Goal: Navigation & Orientation: Find specific page/section

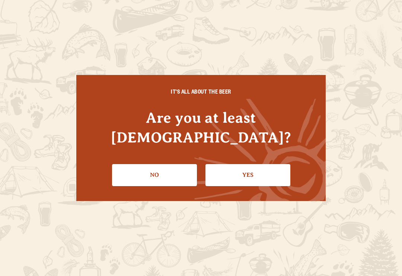
click at [267, 165] on link "Yes" at bounding box center [248, 175] width 85 height 22
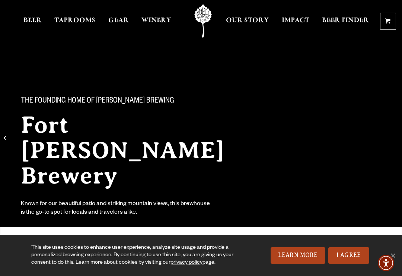
click at [368, 194] on div "The Founding Home of Odell Brewing Fort Collins Brewery Known for our beautiful…" at bounding box center [201, 151] width 402 height 156
click at [358, 256] on link "I Agree" at bounding box center [349, 255] width 41 height 16
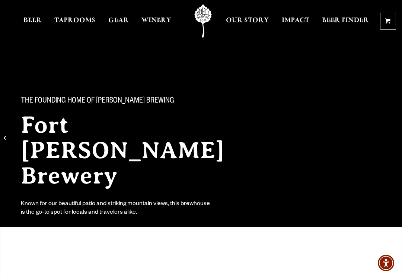
click at [378, 182] on div "The Founding Home of Odell Brewing Fort Collins Brewery Known for our beautiful…" at bounding box center [201, 151] width 402 height 156
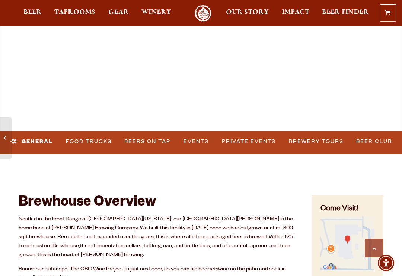
scroll to position [244, 0]
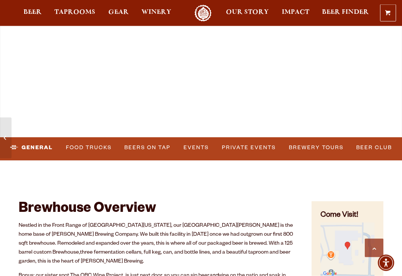
click at [92, 143] on link "Food Trucks" at bounding box center [89, 147] width 52 height 17
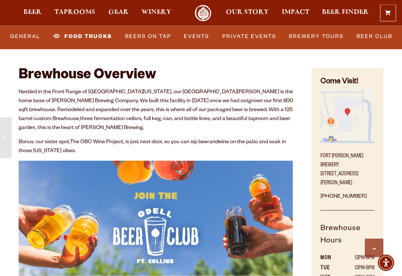
scroll to position [373, 0]
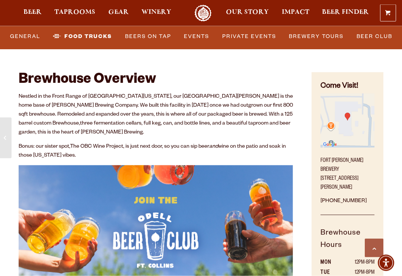
click at [74, 36] on link "Food Trucks" at bounding box center [82, 36] width 65 height 17
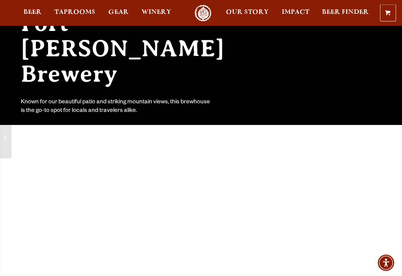
scroll to position [102, 0]
click at [249, 12] on span "Our Story" at bounding box center [247, 12] width 43 height 6
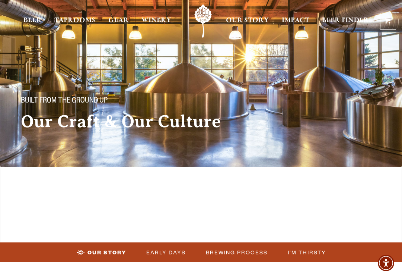
click at [32, 20] on span "Beer" at bounding box center [32, 21] width 18 height 6
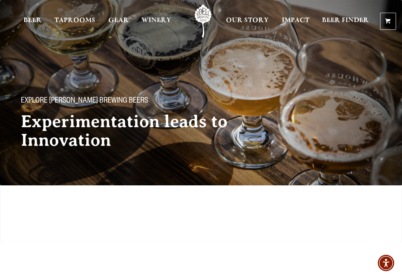
click at [150, 14] on link "Winery" at bounding box center [156, 21] width 39 height 34
click at [163, 23] on span "Winery" at bounding box center [157, 21] width 30 height 6
